Goal: Book appointment/travel/reservation

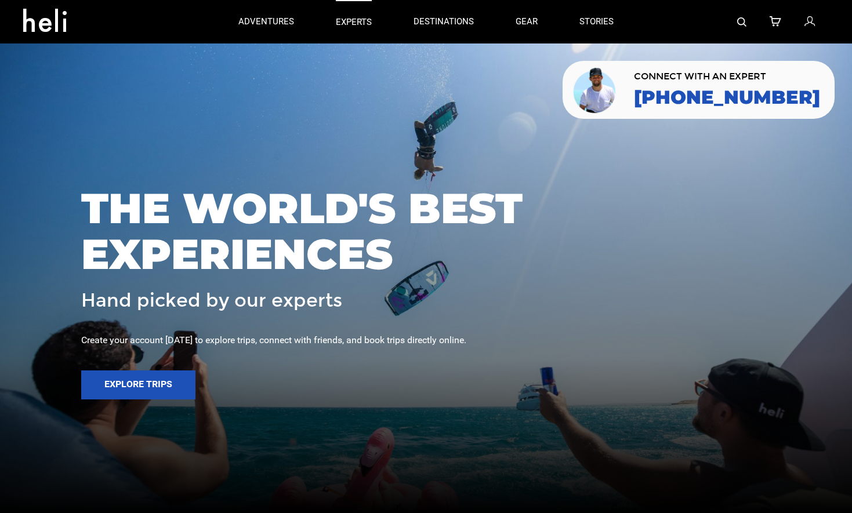
click at [365, 23] on p "experts" at bounding box center [354, 22] width 36 height 12
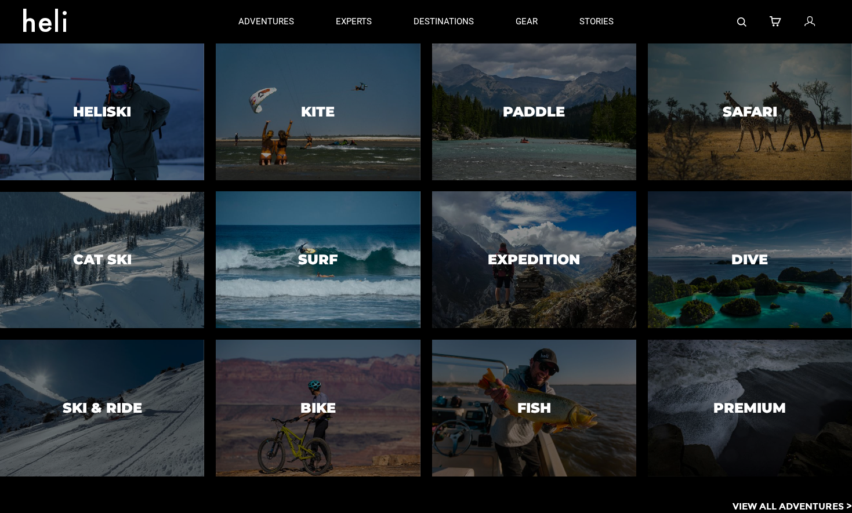
click at [299, 277] on div at bounding box center [318, 259] width 208 height 139
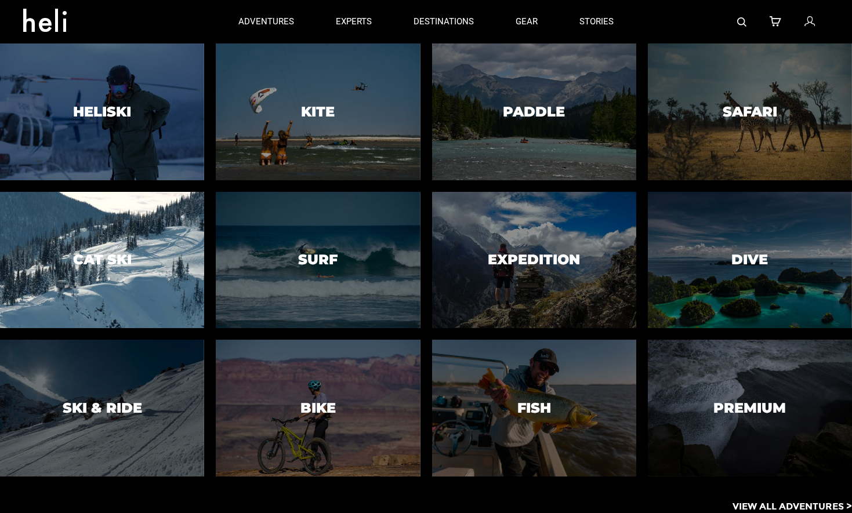
click at [88, 285] on div at bounding box center [102, 259] width 208 height 139
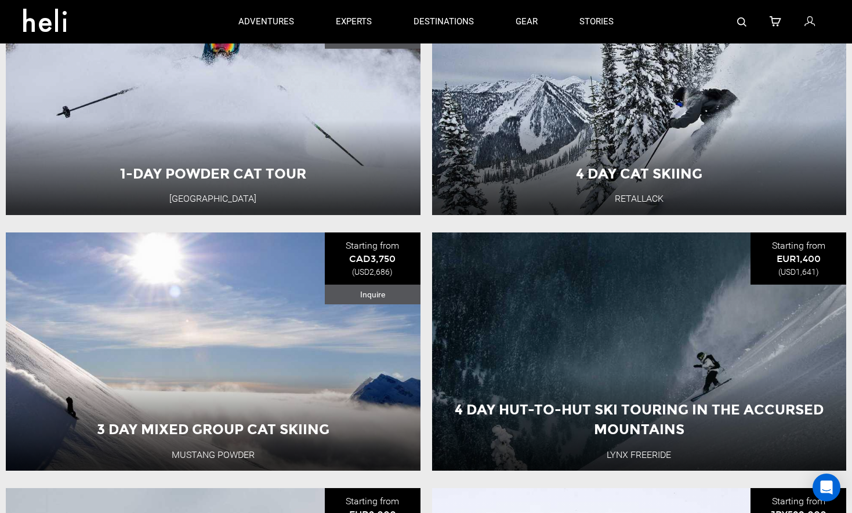
scroll to position [562, 0]
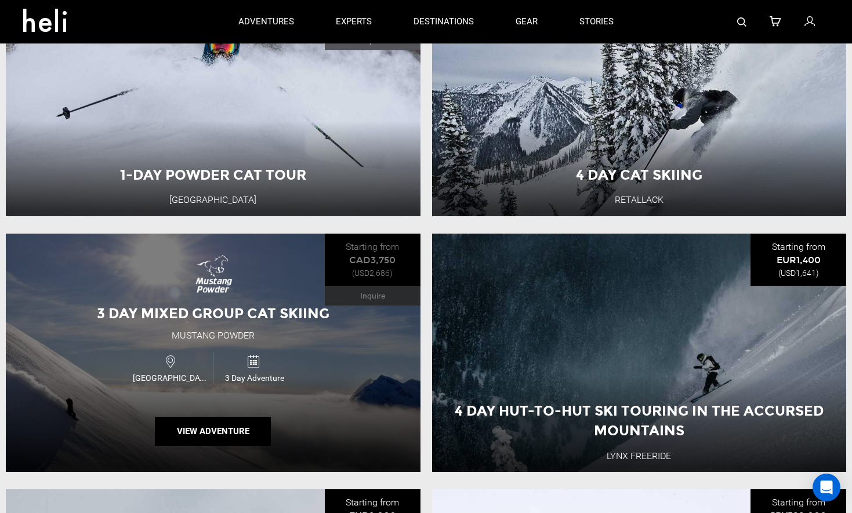
click at [296, 390] on div "3 Day Mixed Group Cat Skiing Mustang Powder Canada 3 Day Adventure View Adventu…" at bounding box center [213, 353] width 415 height 238
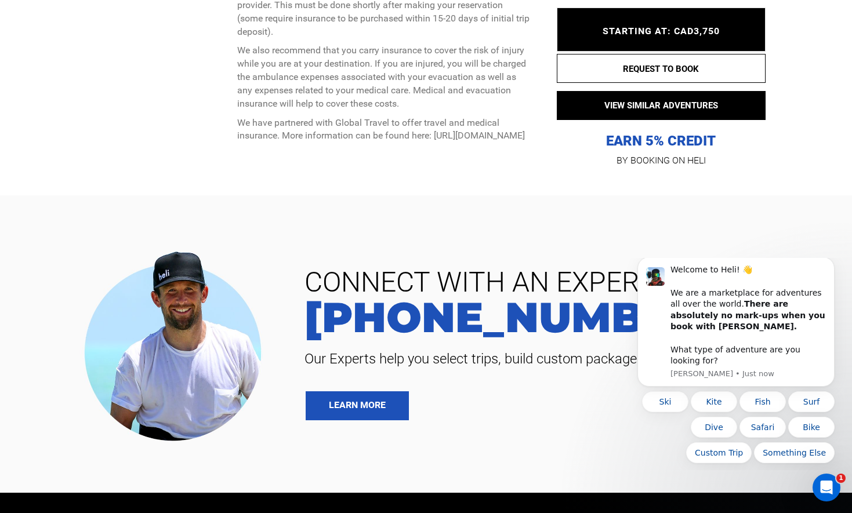
scroll to position [5251, 0]
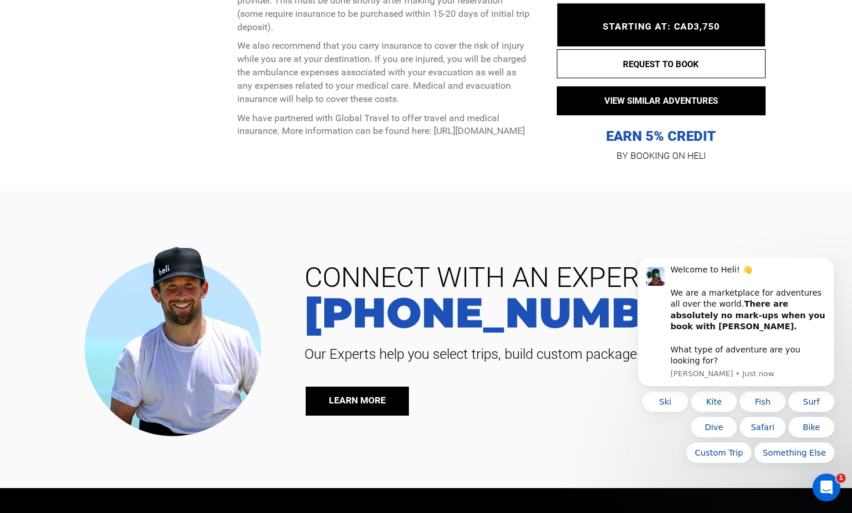
click at [367, 387] on link "LEARN MORE" at bounding box center [357, 401] width 103 height 29
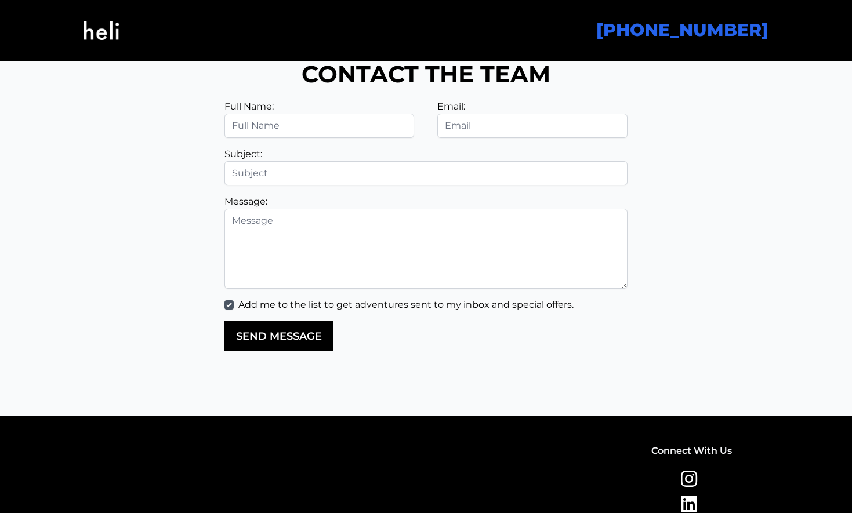
scroll to position [2746, 0]
